Goal: Task Accomplishment & Management: Use online tool/utility

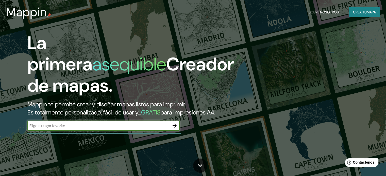
click at [80, 129] on input "text" at bounding box center [98, 126] width 142 height 6
type input "cusco [GEOGRAPHIC_DATA]"
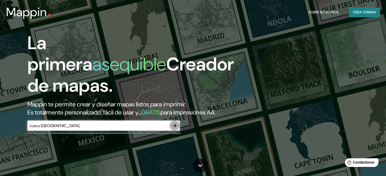
click at [174, 129] on icon "button" at bounding box center [175, 126] width 6 height 6
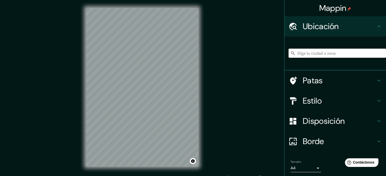
drag, startPoint x: 309, startPoint y: 51, endPoint x: 312, endPoint y: 53, distance: 3.7
click at [310, 53] on input "Elige tu ciudad o zona" at bounding box center [337, 53] width 97 height 9
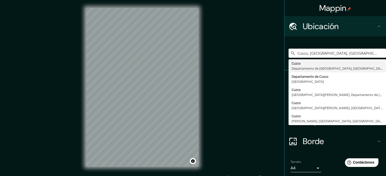
type input "Cusco, Departamento de Cusco, Perú"
